Goal: Task Accomplishment & Management: Manage account settings

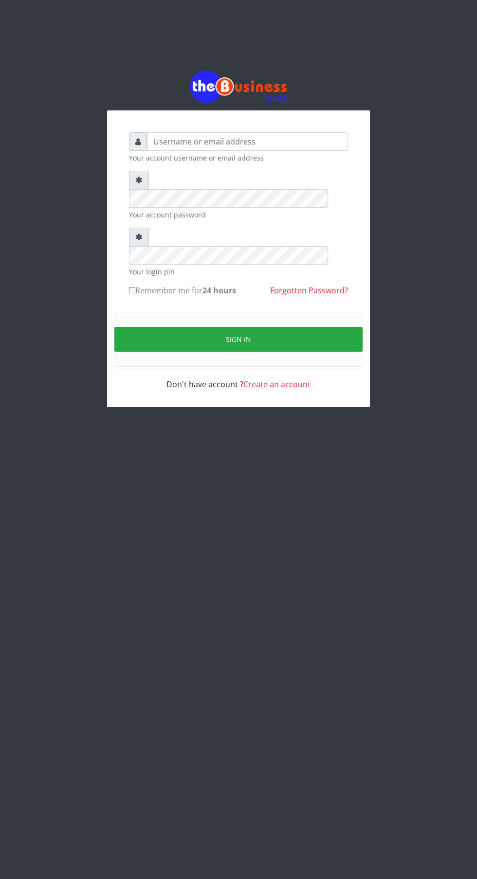
click at [283, 285] on link "Forgotten Password?" at bounding box center [309, 290] width 78 height 11
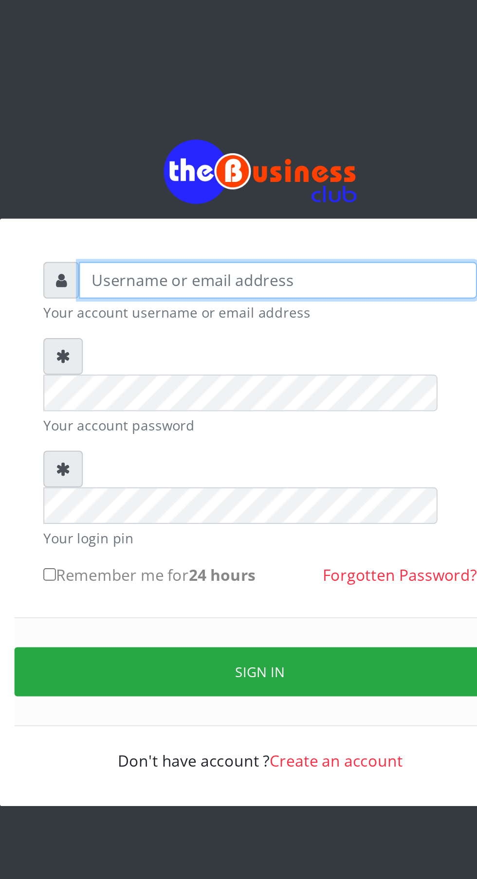
type input "Chinofred"
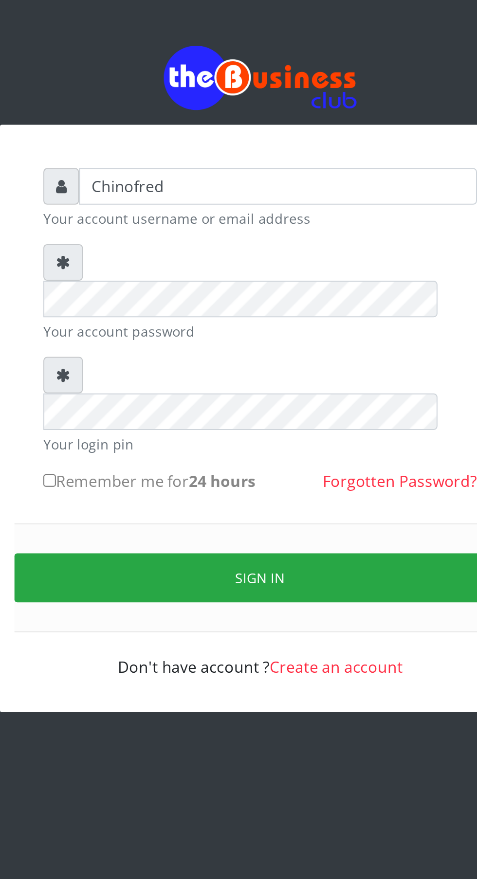
click at [129, 287] on input "Remember me for 24 hours" at bounding box center [132, 290] width 6 height 6
checkbox input "true"
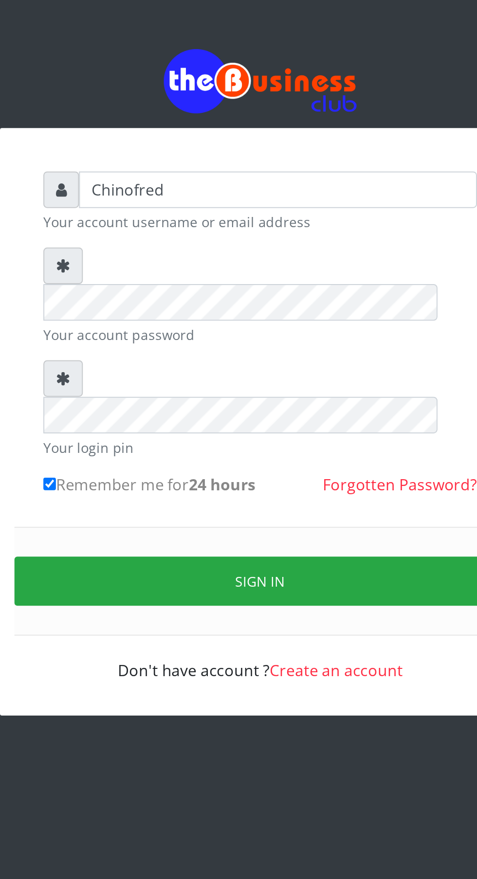
click at [238, 327] on button "Sign in" at bounding box center [238, 339] width 248 height 25
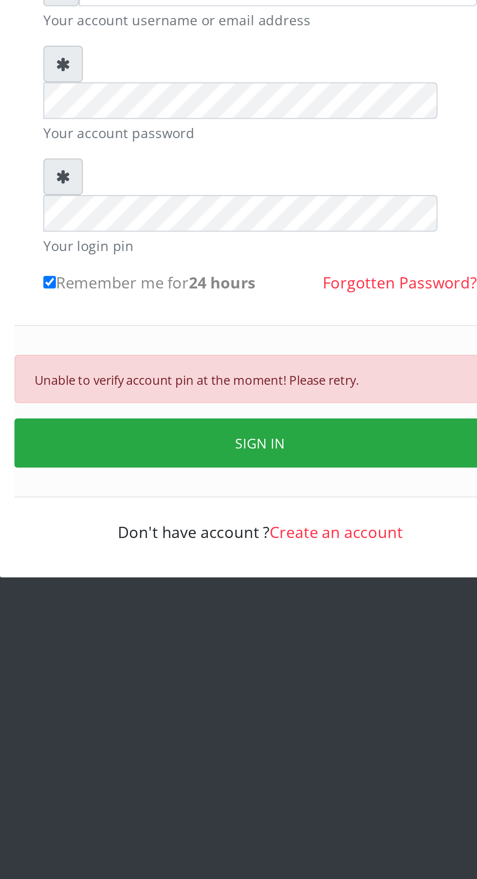
click at [253, 359] on button "SIGN IN" at bounding box center [238, 371] width 248 height 25
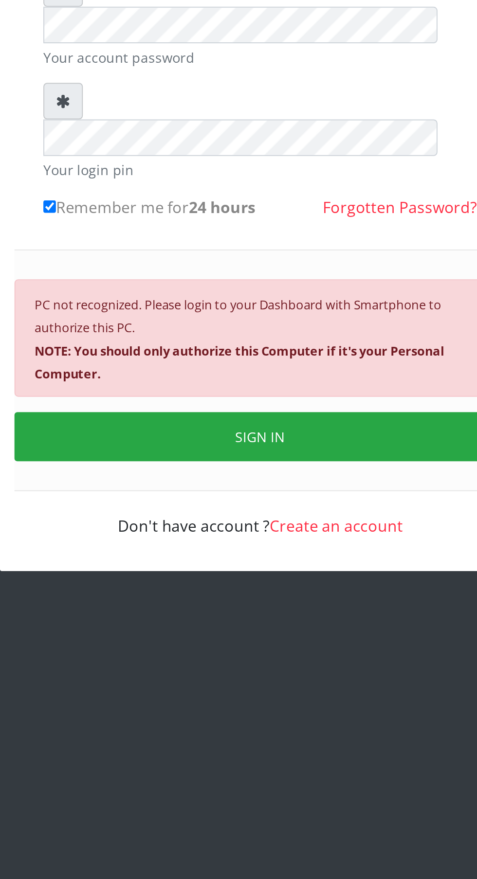
click at [262, 394] on button "SIGN IN" at bounding box center [238, 406] width 248 height 25
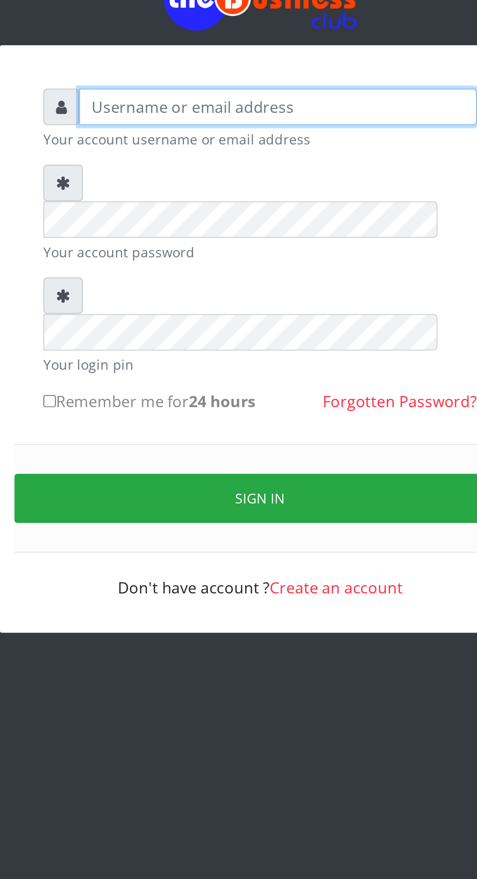
click at [214, 138] on input "text" at bounding box center [247, 141] width 201 height 18
type input "Chinofred"
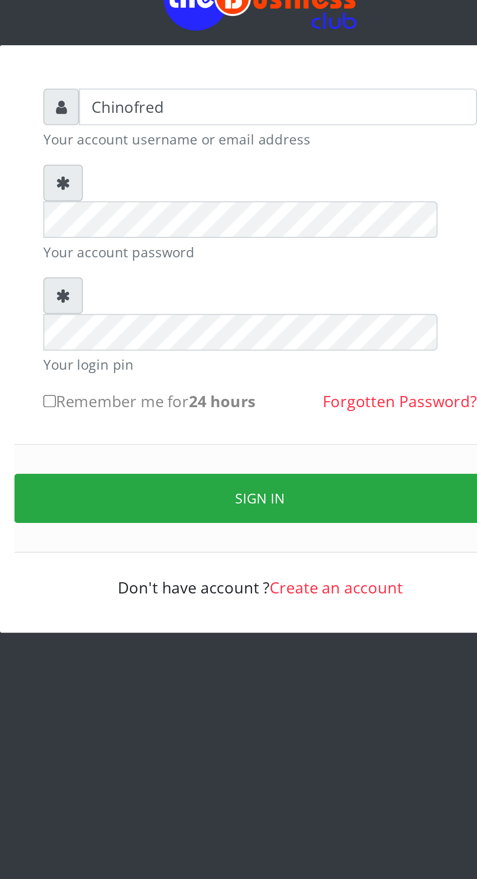
click at [253, 327] on button "Sign in" at bounding box center [238, 339] width 248 height 25
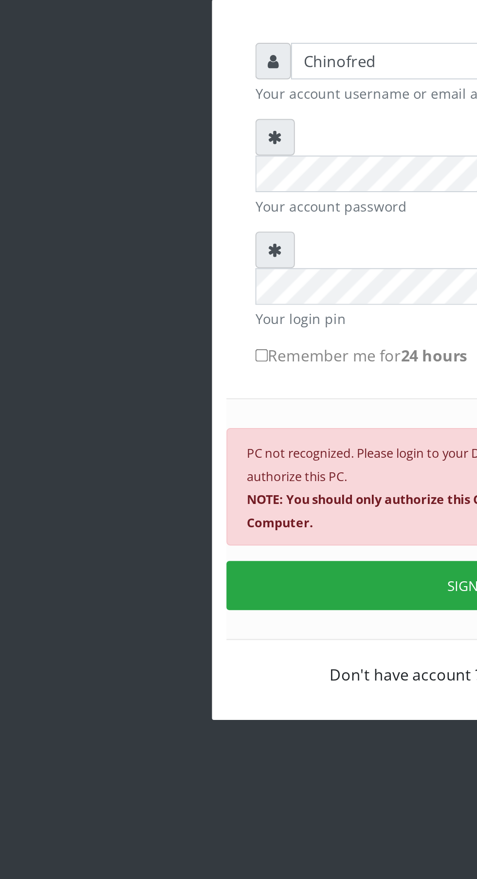
click at [42, 356] on div "Chinofred Your account username or email address Your account password Your log…" at bounding box center [238, 272] width 477 height 544
